Goal: Book appointment/travel/reservation

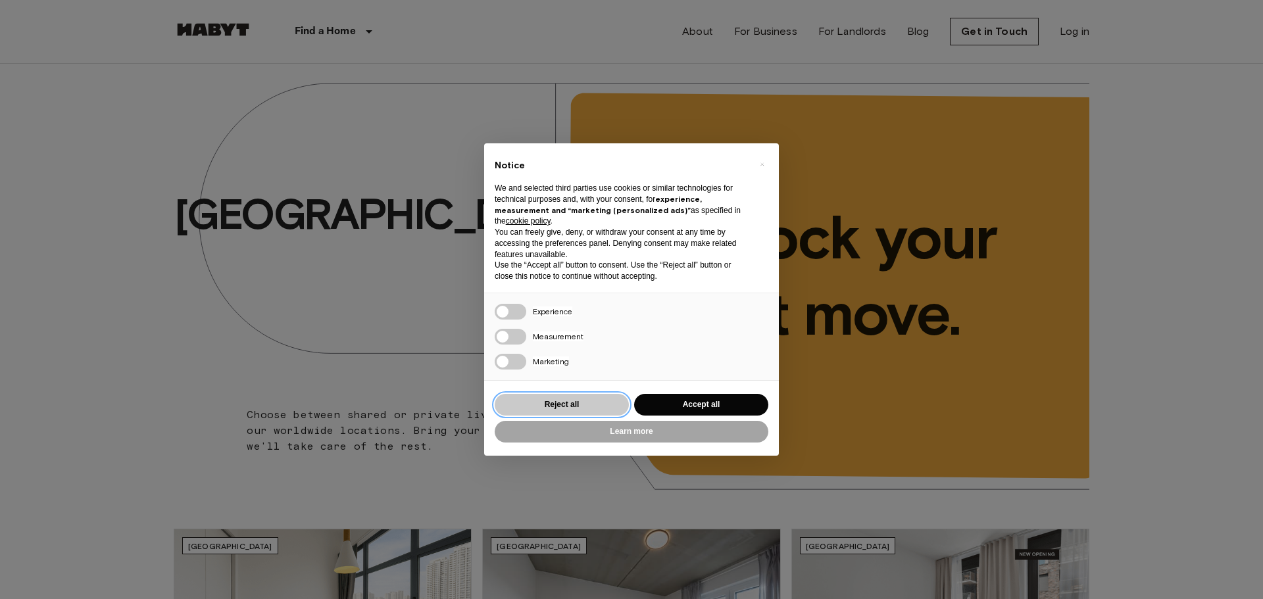
click at [591, 407] on button "Reject all" at bounding box center [562, 405] width 134 height 22
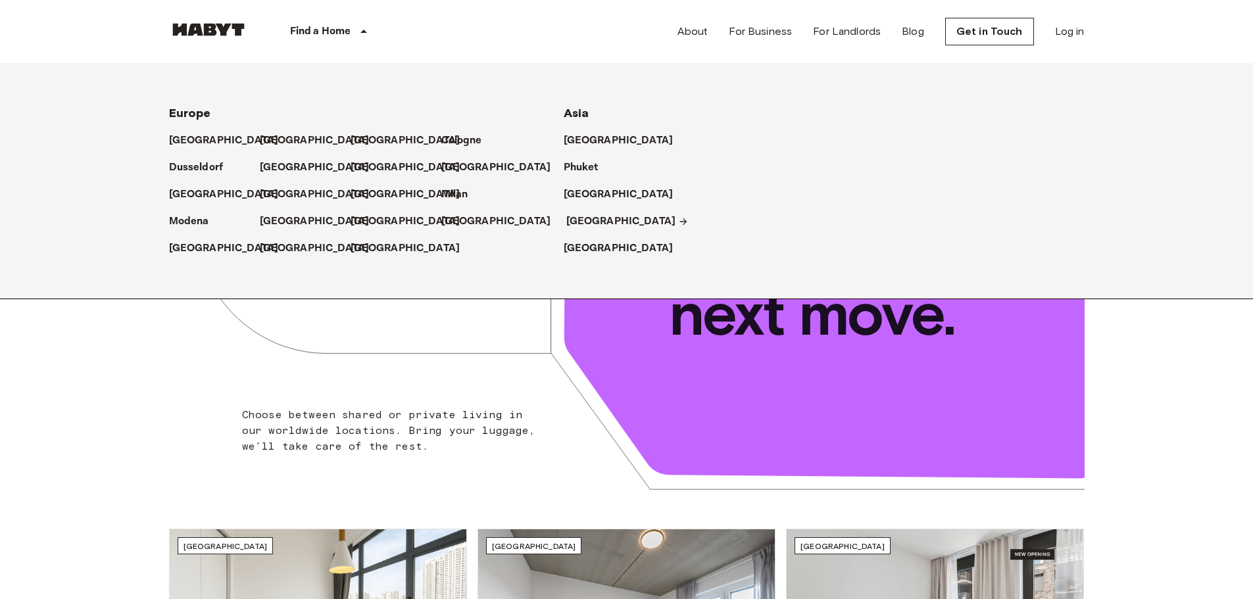
click at [585, 216] on p "[GEOGRAPHIC_DATA]" at bounding box center [621, 222] width 110 height 16
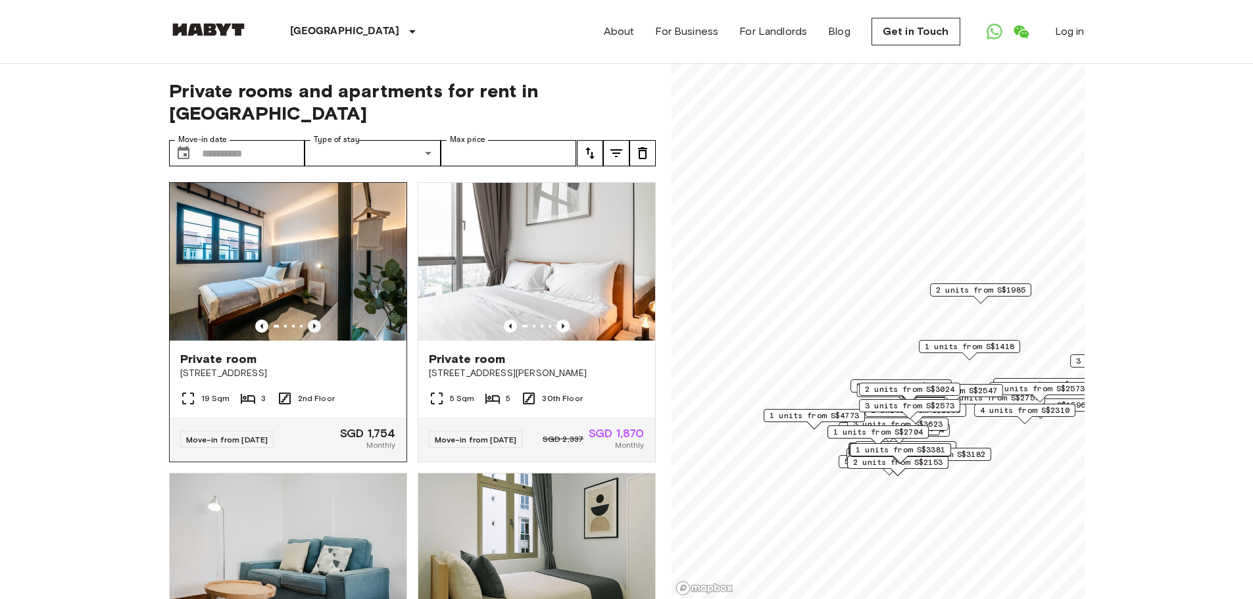
click at [317, 320] on icon "Previous image" at bounding box center [314, 326] width 13 height 13
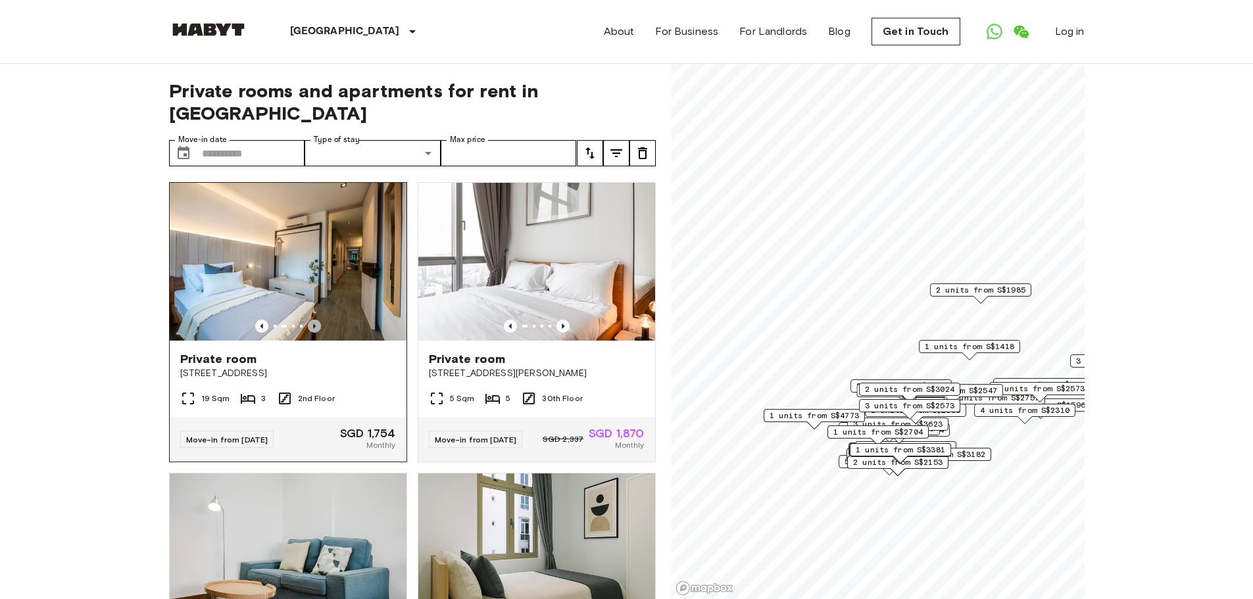
click at [317, 320] on icon "Previous image" at bounding box center [314, 326] width 13 height 13
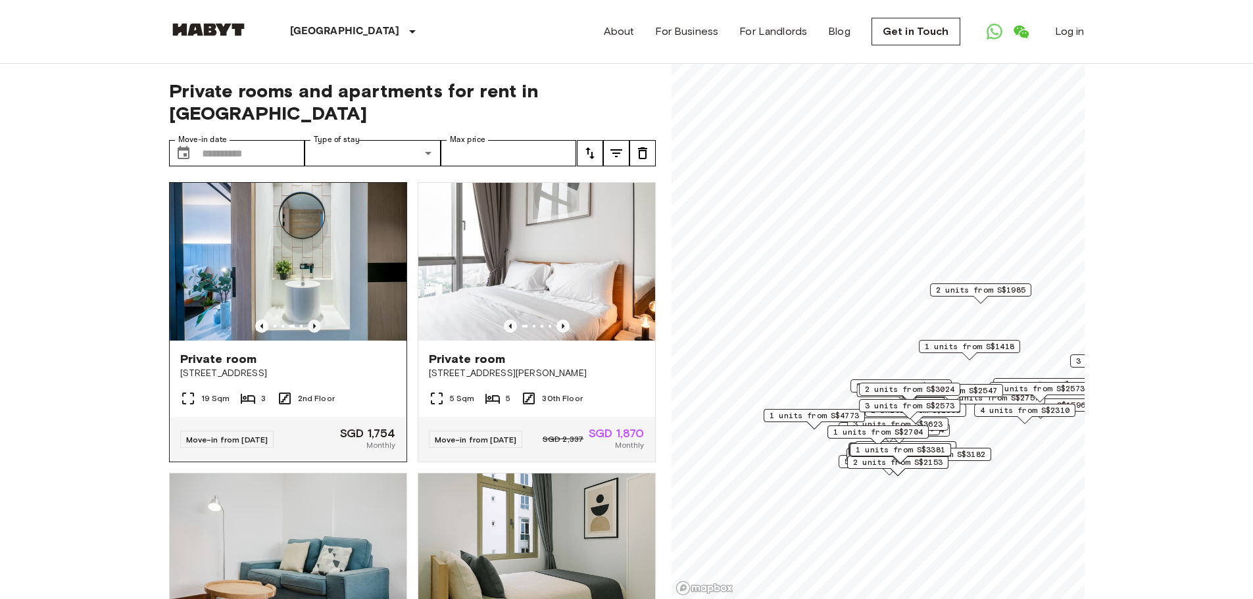
click at [317, 320] on icon "Previous image" at bounding box center [314, 326] width 13 height 13
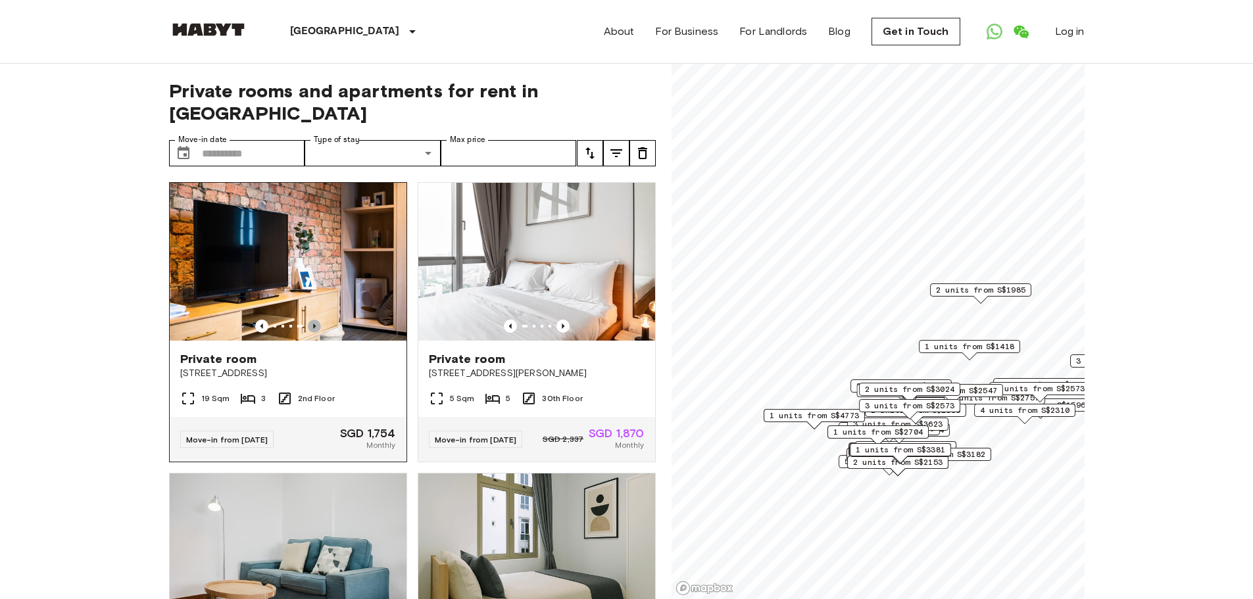
click at [317, 320] on icon "Previous image" at bounding box center [314, 326] width 13 height 13
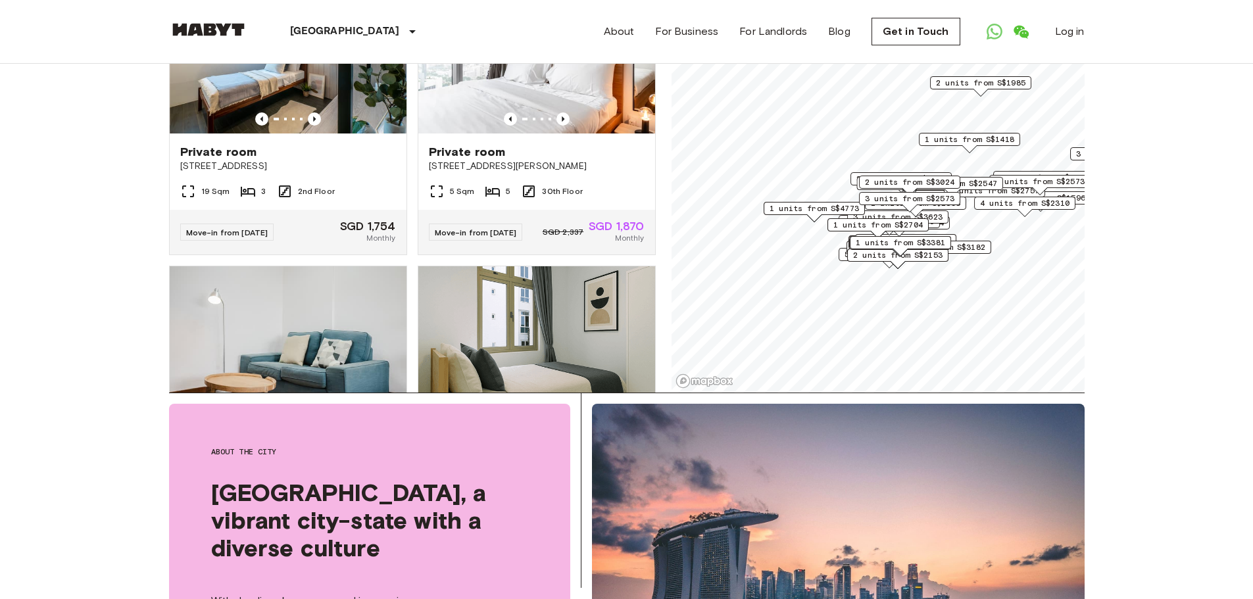
scroll to position [395, 0]
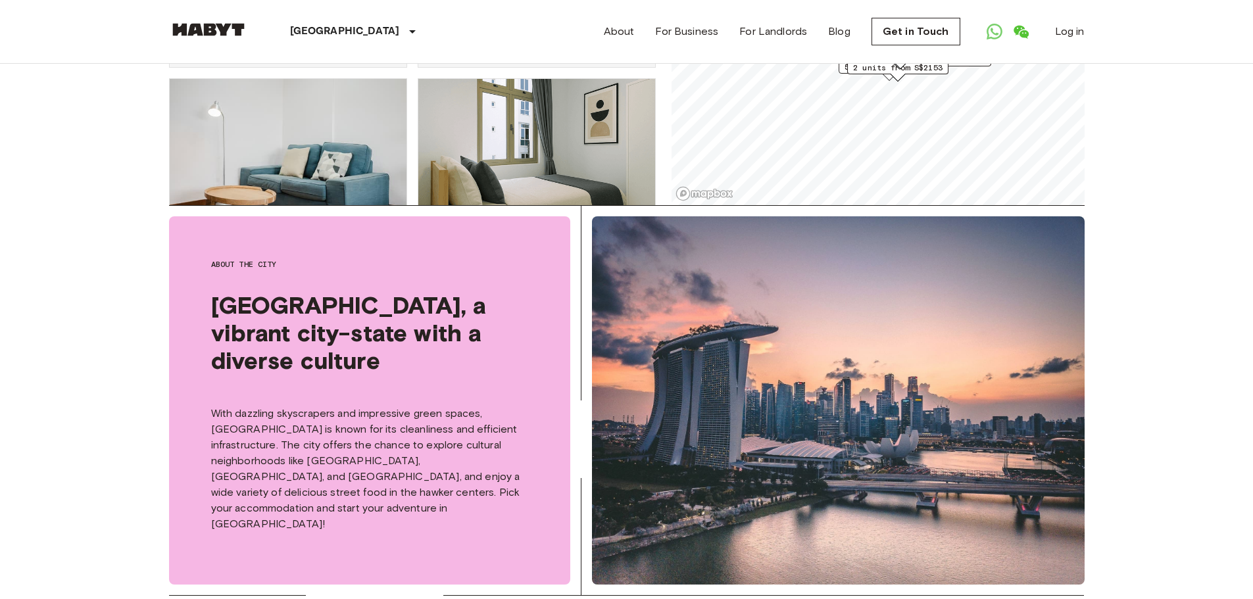
click at [525, 372] on div "About the city [GEOGRAPHIC_DATA], a vibrant city-state with a diverse culture W…" at bounding box center [369, 400] width 401 height 368
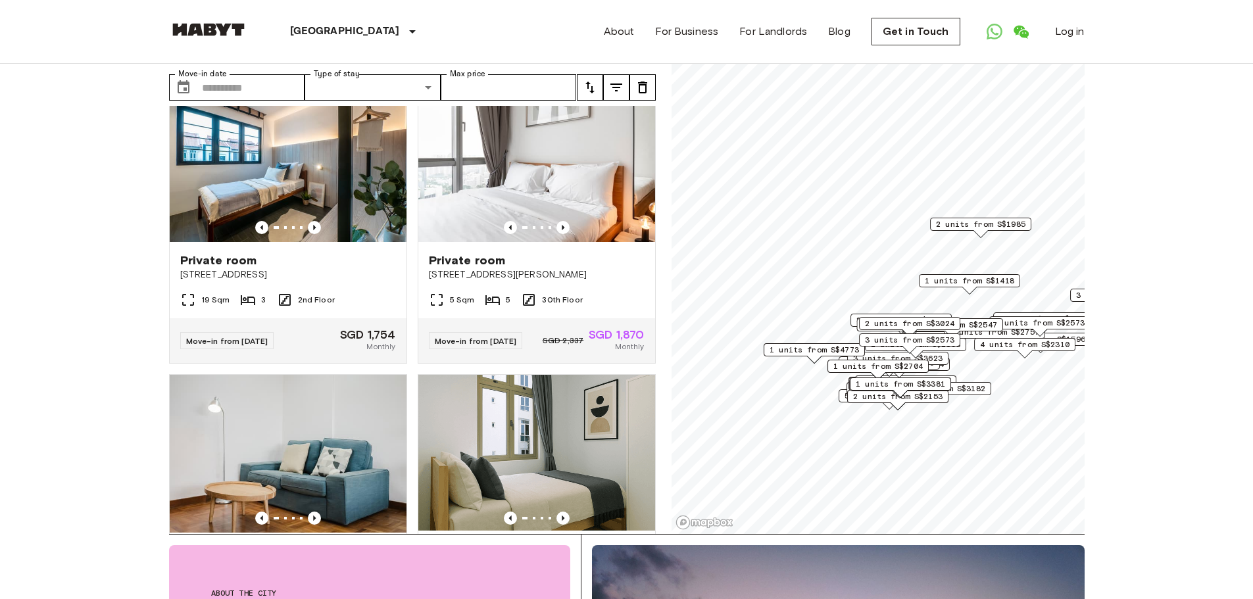
scroll to position [0, 0]
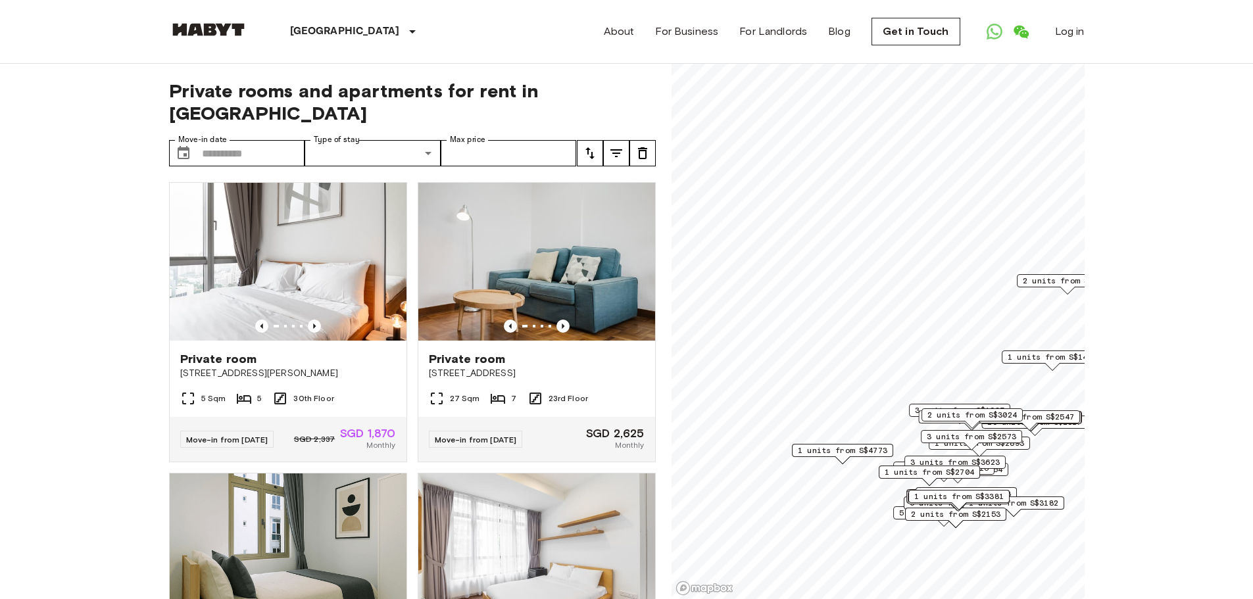
click at [587, 147] on icon "tune" at bounding box center [590, 153] width 9 height 12
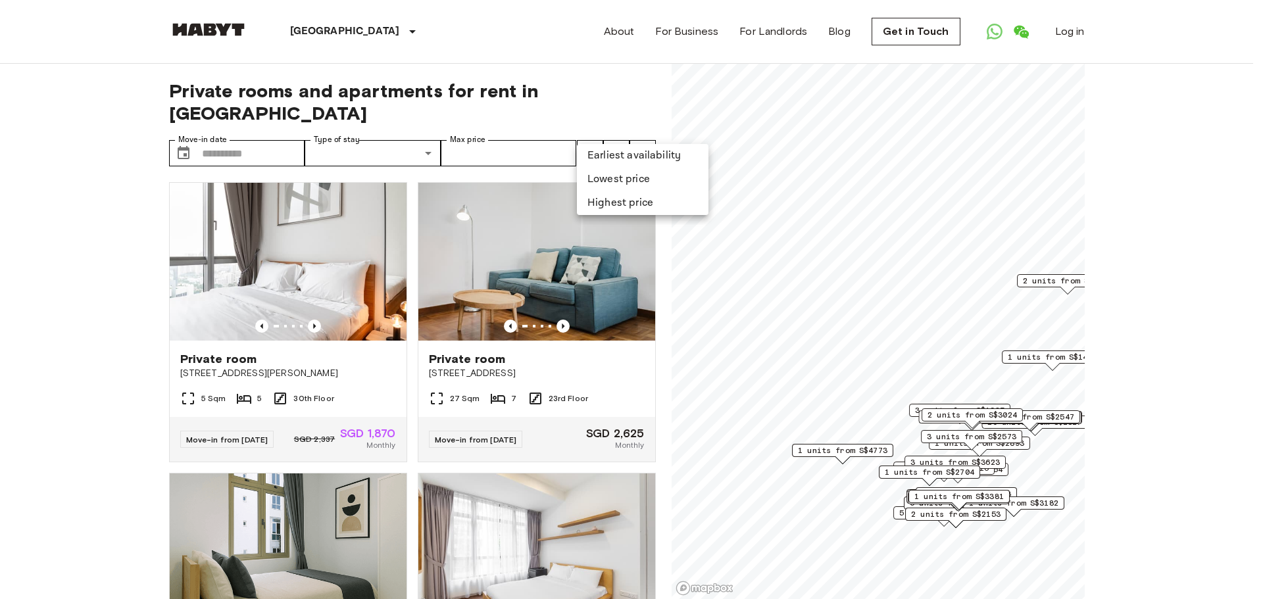
click at [595, 173] on li "Lowest price" at bounding box center [643, 180] width 132 height 24
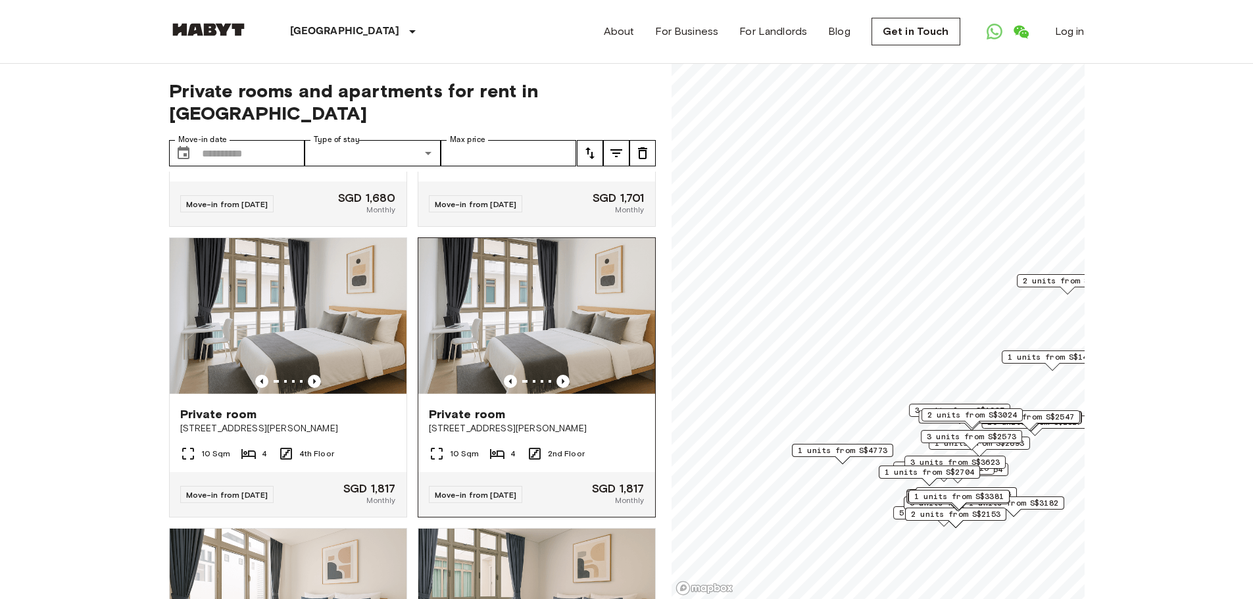
scroll to position [724, 0]
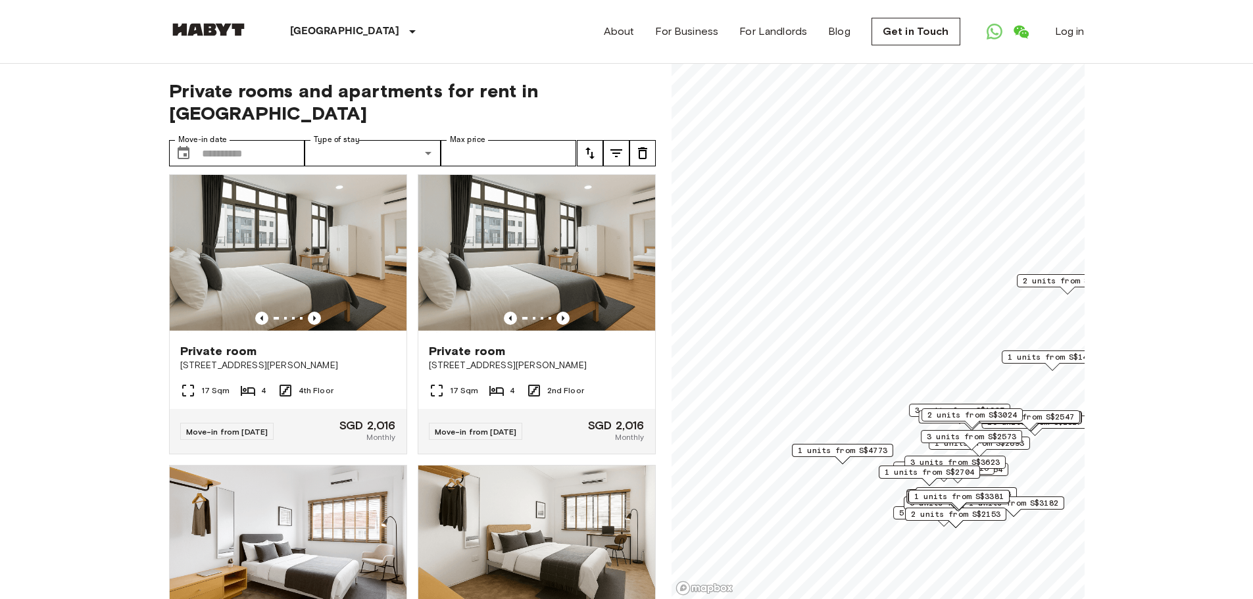
scroll to position [3245, 0]
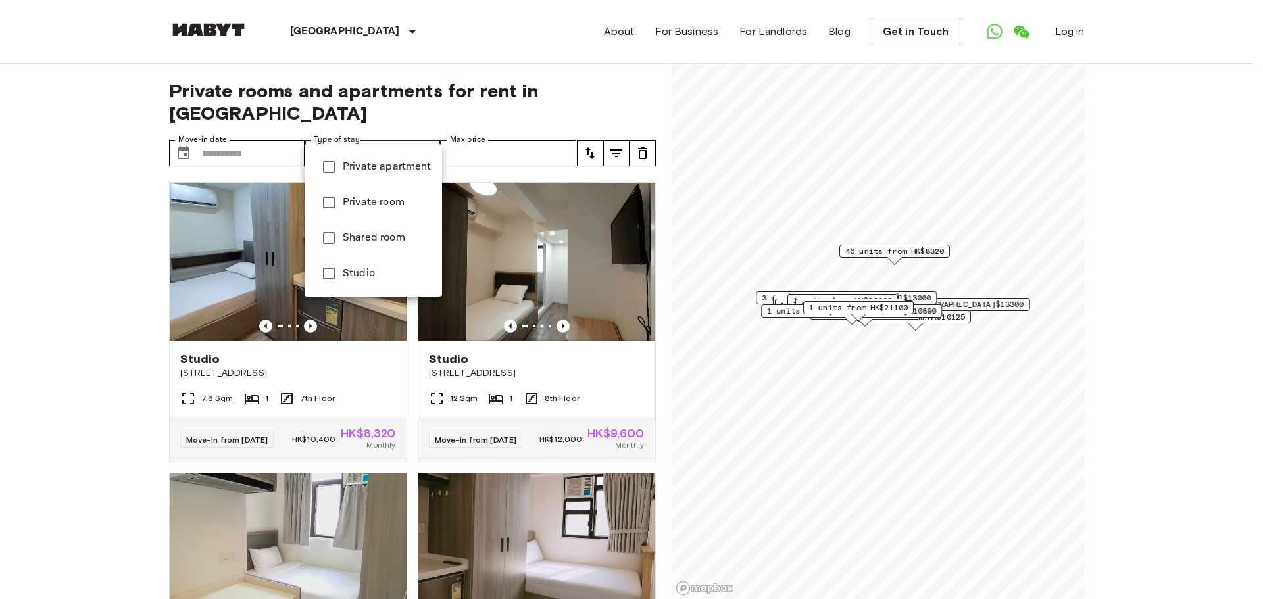
click at [378, 132] on div at bounding box center [631, 299] width 1263 height 599
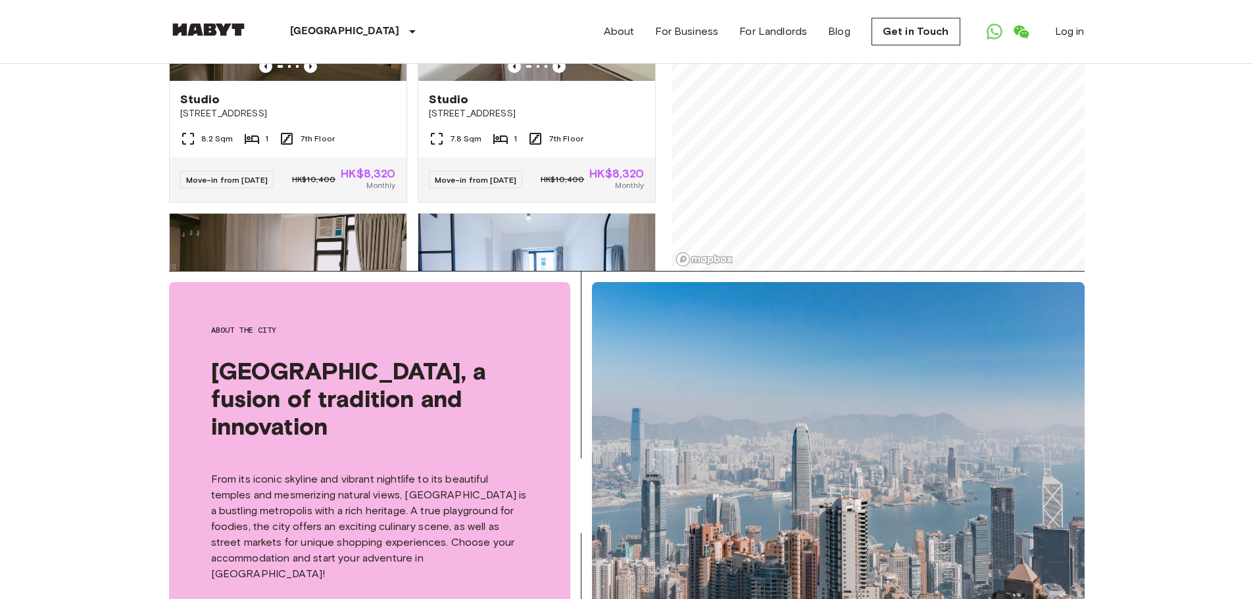
scroll to position [513, 0]
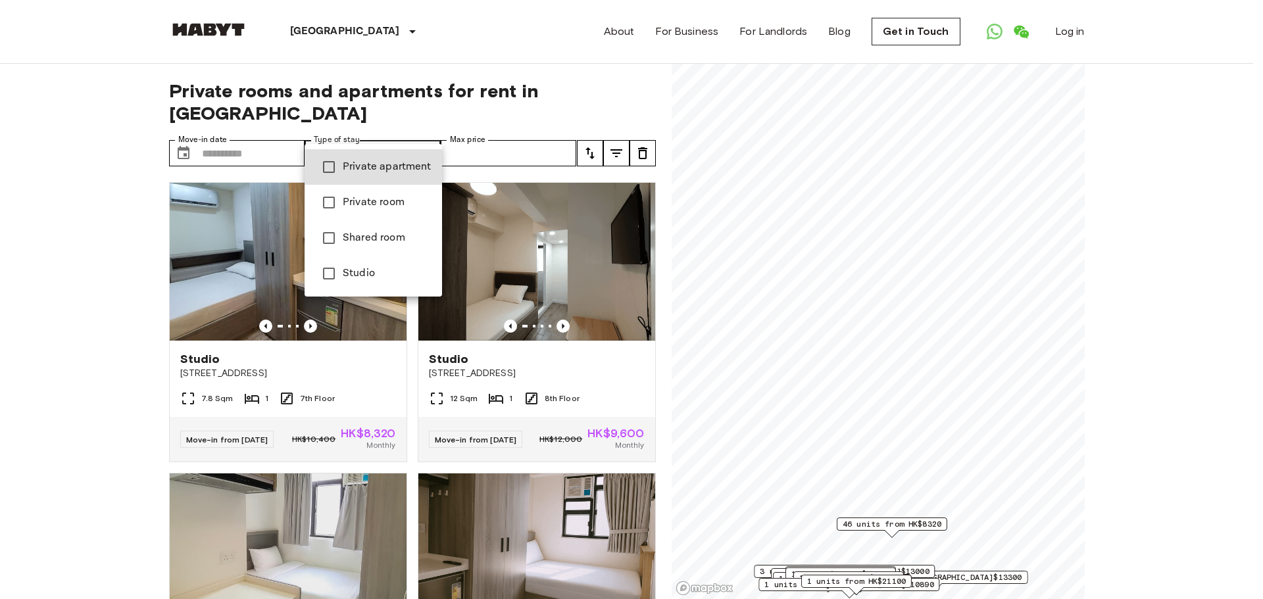
click at [395, 126] on div at bounding box center [631, 299] width 1263 height 599
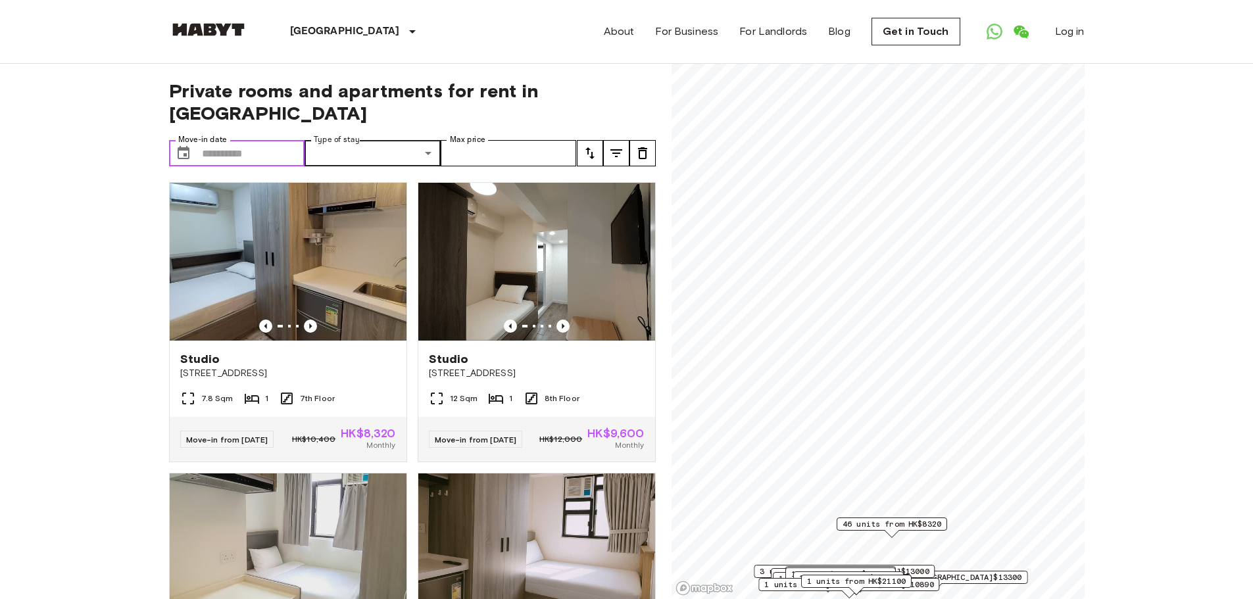
click at [247, 140] on input "Move-in date" at bounding box center [253, 153] width 103 height 26
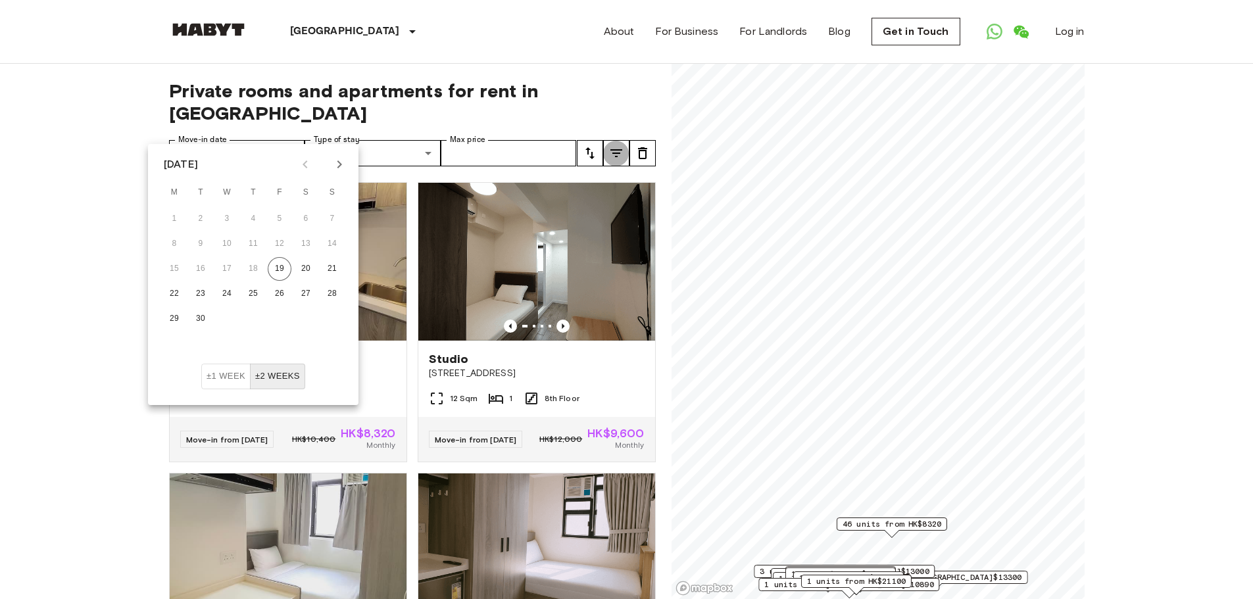
click at [621, 145] on icon "tune" at bounding box center [617, 153] width 16 height 16
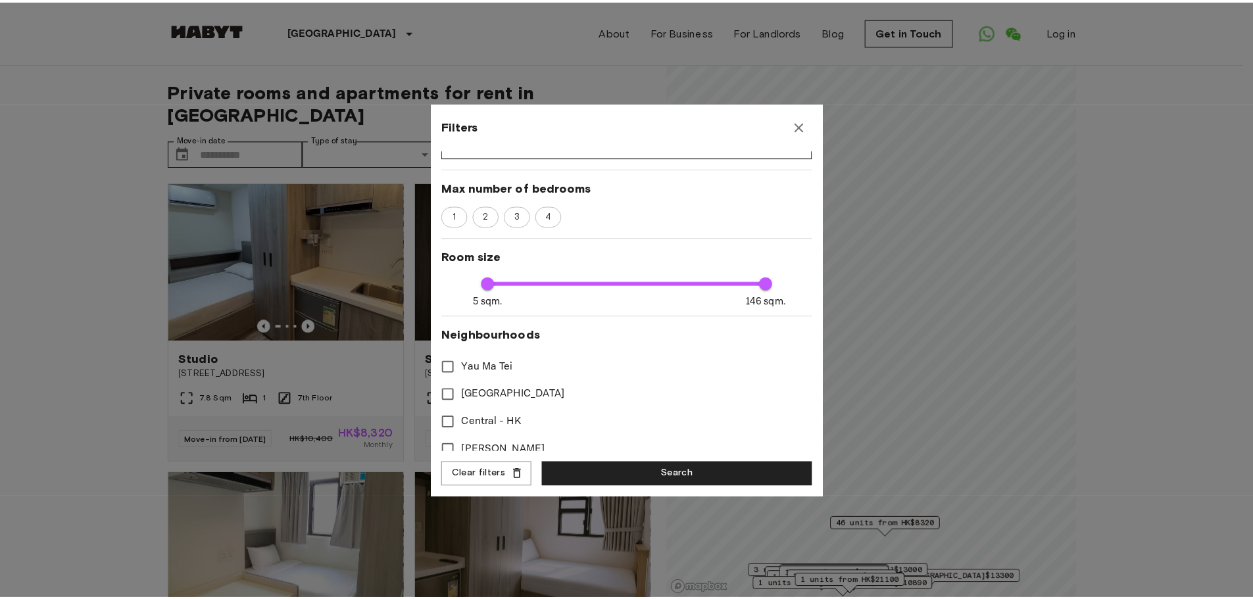
scroll to position [218, 0]
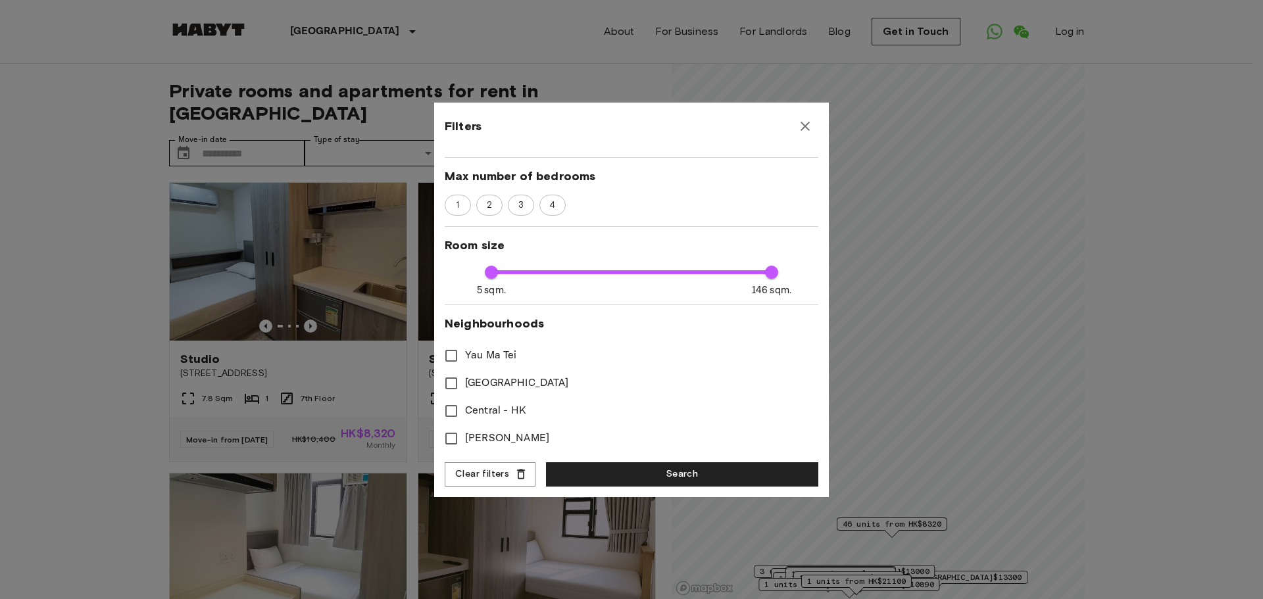
click at [811, 126] on icon "button" at bounding box center [805, 126] width 16 height 16
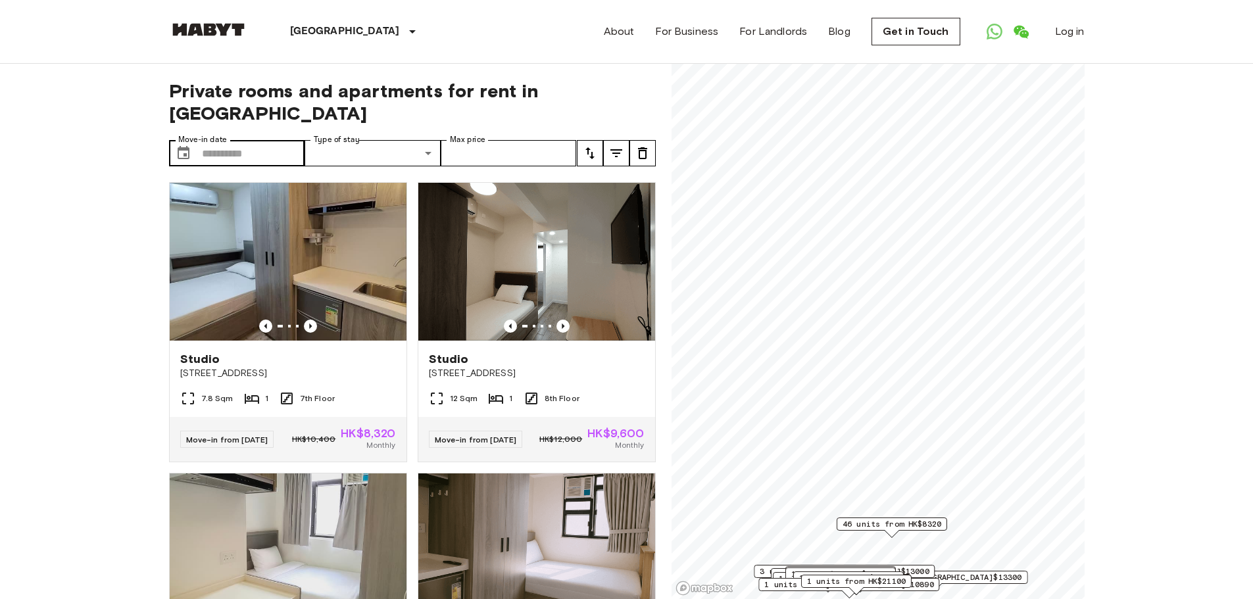
click at [198, 140] on div "​ Move-in date" at bounding box center [237, 153] width 136 height 26
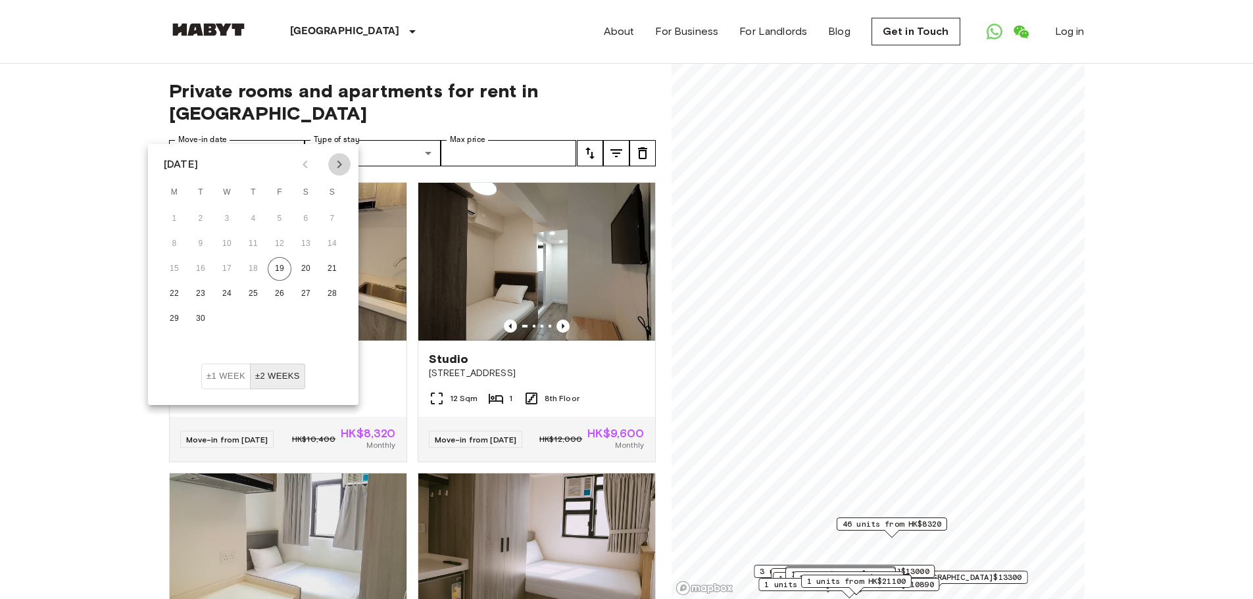
click at [336, 161] on icon "Next month" at bounding box center [340, 165] width 16 height 16
click at [232, 382] on button "±1 week" at bounding box center [225, 377] width 49 height 26
drag, startPoint x: 329, startPoint y: 266, endPoint x: 312, endPoint y: 341, distance: 76.3
click at [312, 341] on div "1 2 3 4 5 6 7 8 9 10 11 12 13 14 15 16 17 18 19 20 21 22 23 24 25 26 27 28 29 3…" at bounding box center [253, 285] width 211 height 158
click at [308, 268] on button "18" at bounding box center [306, 269] width 24 height 24
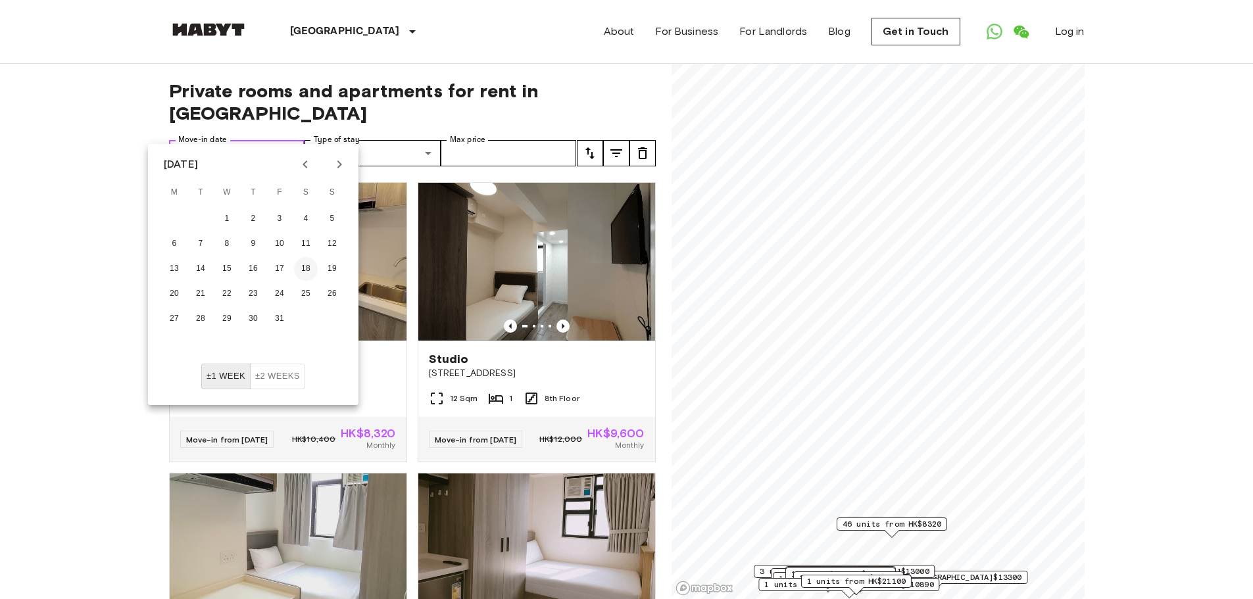
type input "**********"
